Goal: Task Accomplishment & Management: Complete application form

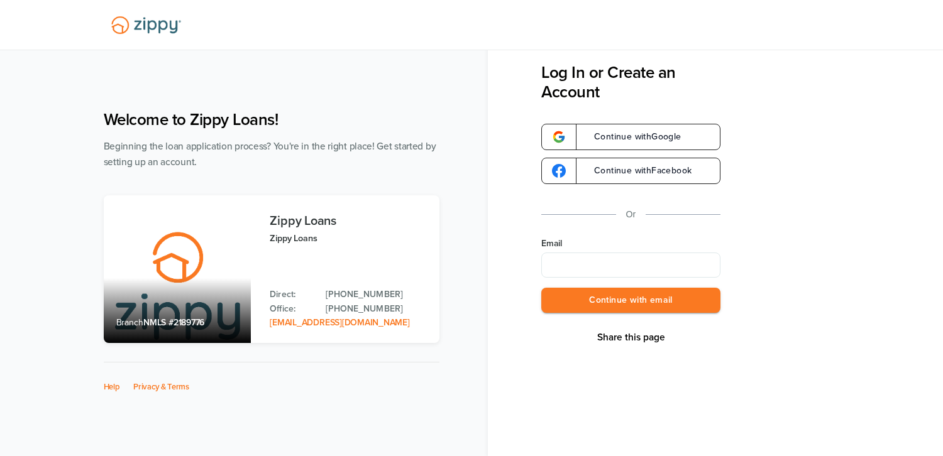
click at [608, 256] on input "Email" at bounding box center [630, 265] width 179 height 25
type input "**********"
click at [611, 300] on button "Continue with email" at bounding box center [630, 301] width 179 height 26
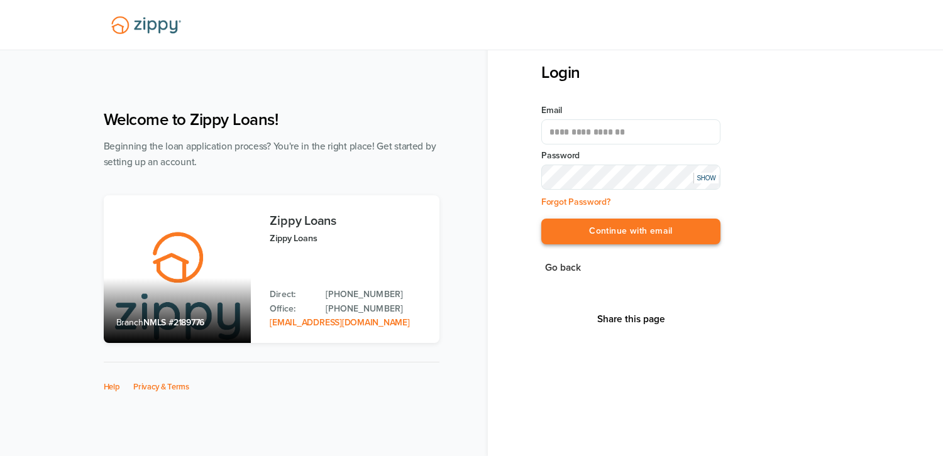
click at [607, 234] on button "Continue with email" at bounding box center [630, 232] width 179 height 26
